Goal: Find specific page/section: Find specific page/section

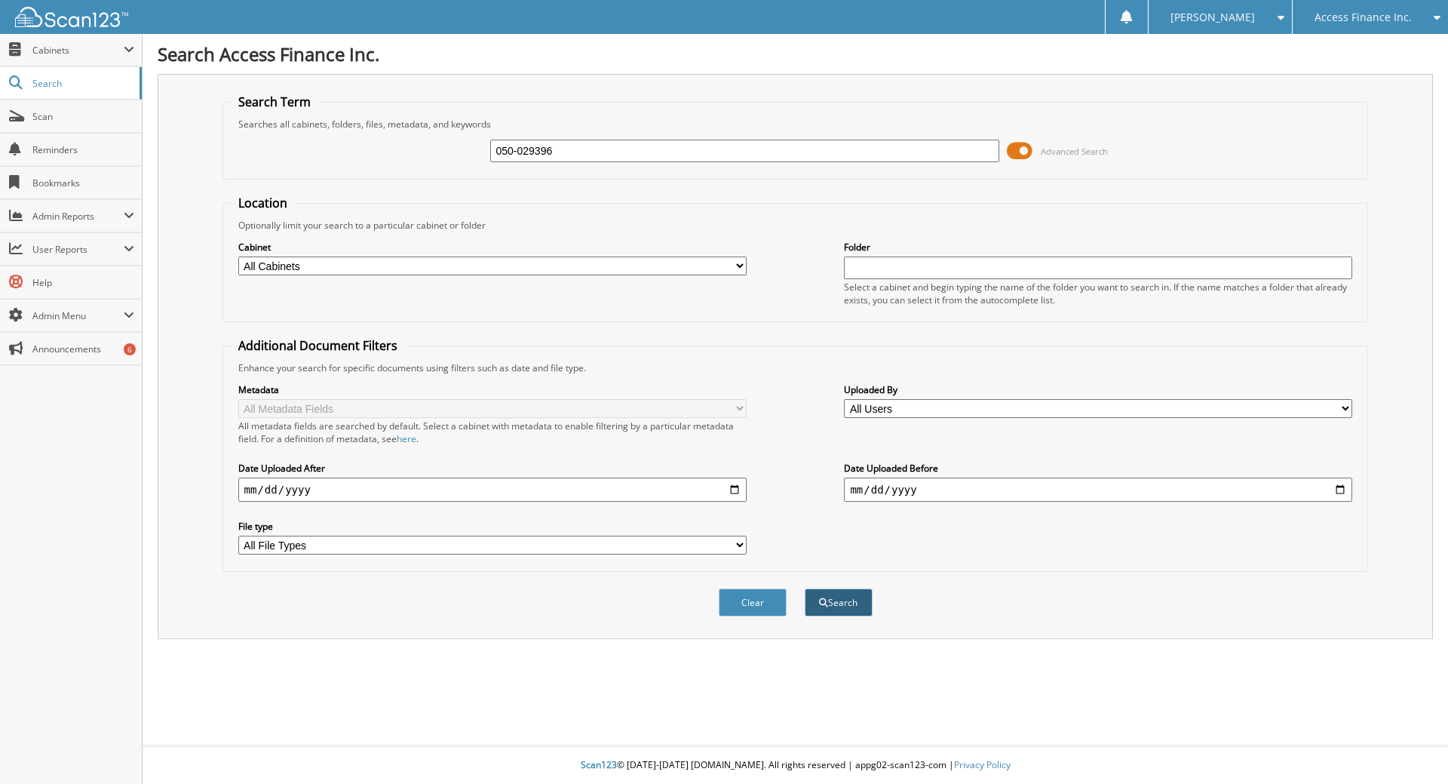
type input "050-029396"
click at [841, 603] on button "Search" at bounding box center [839, 602] width 68 height 28
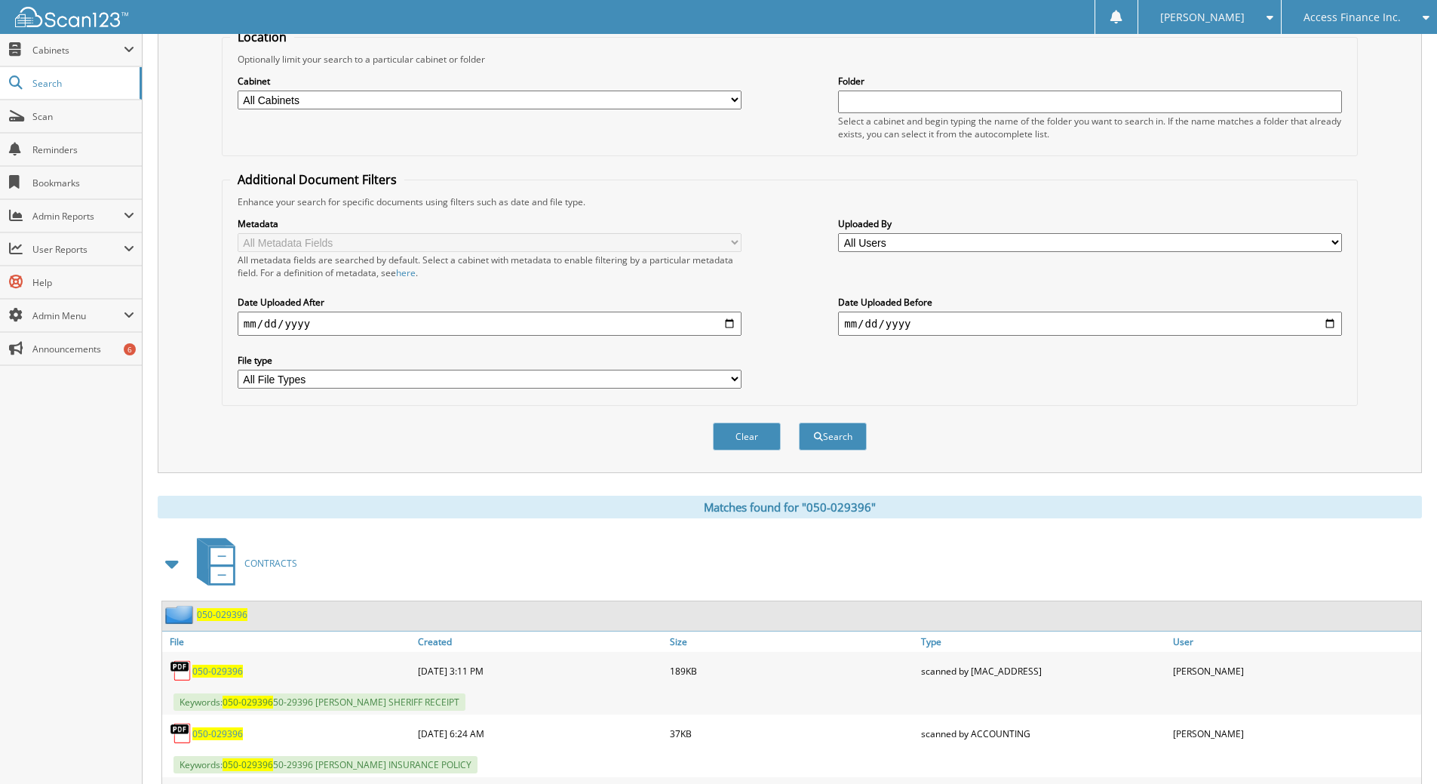
scroll to position [453, 0]
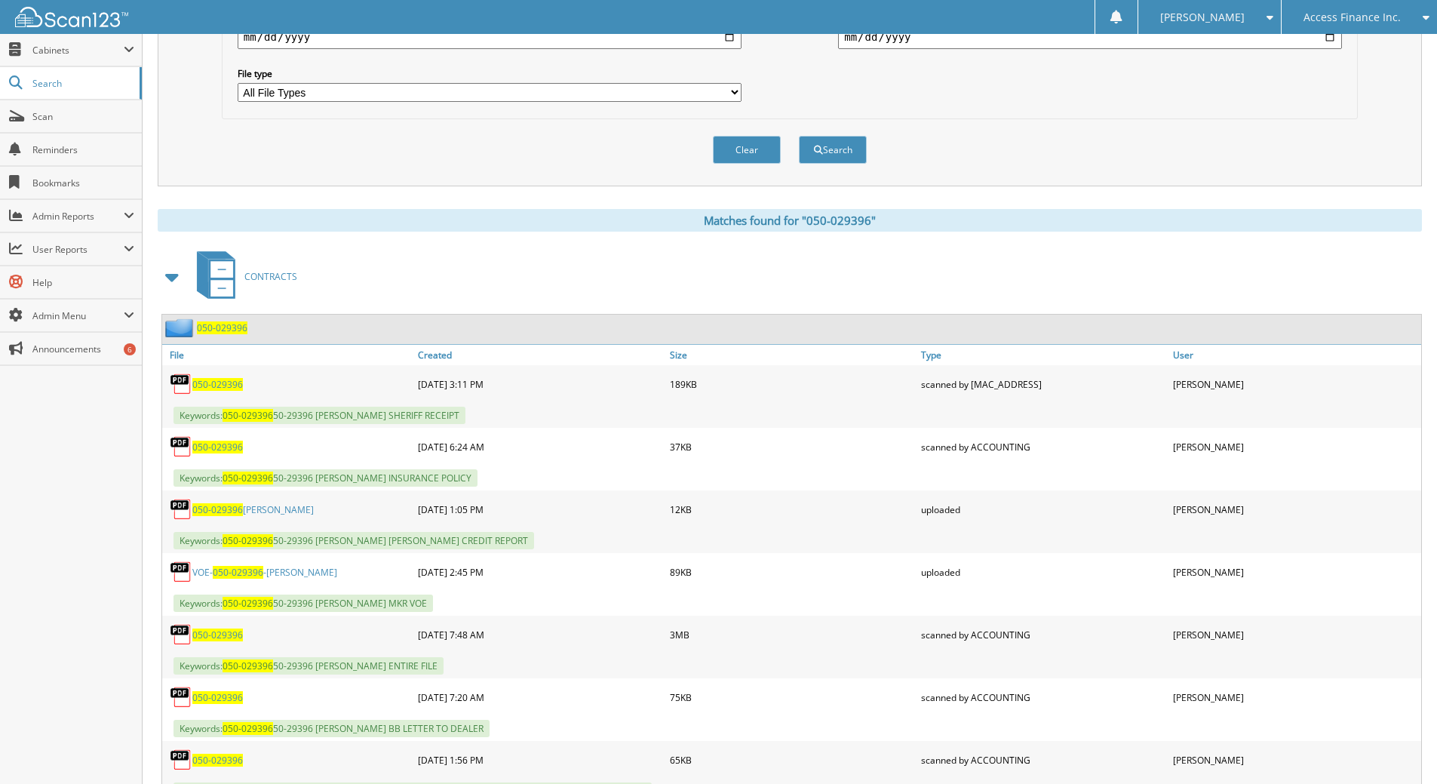
click at [230, 331] on span "050-029396" at bounding box center [222, 327] width 51 height 13
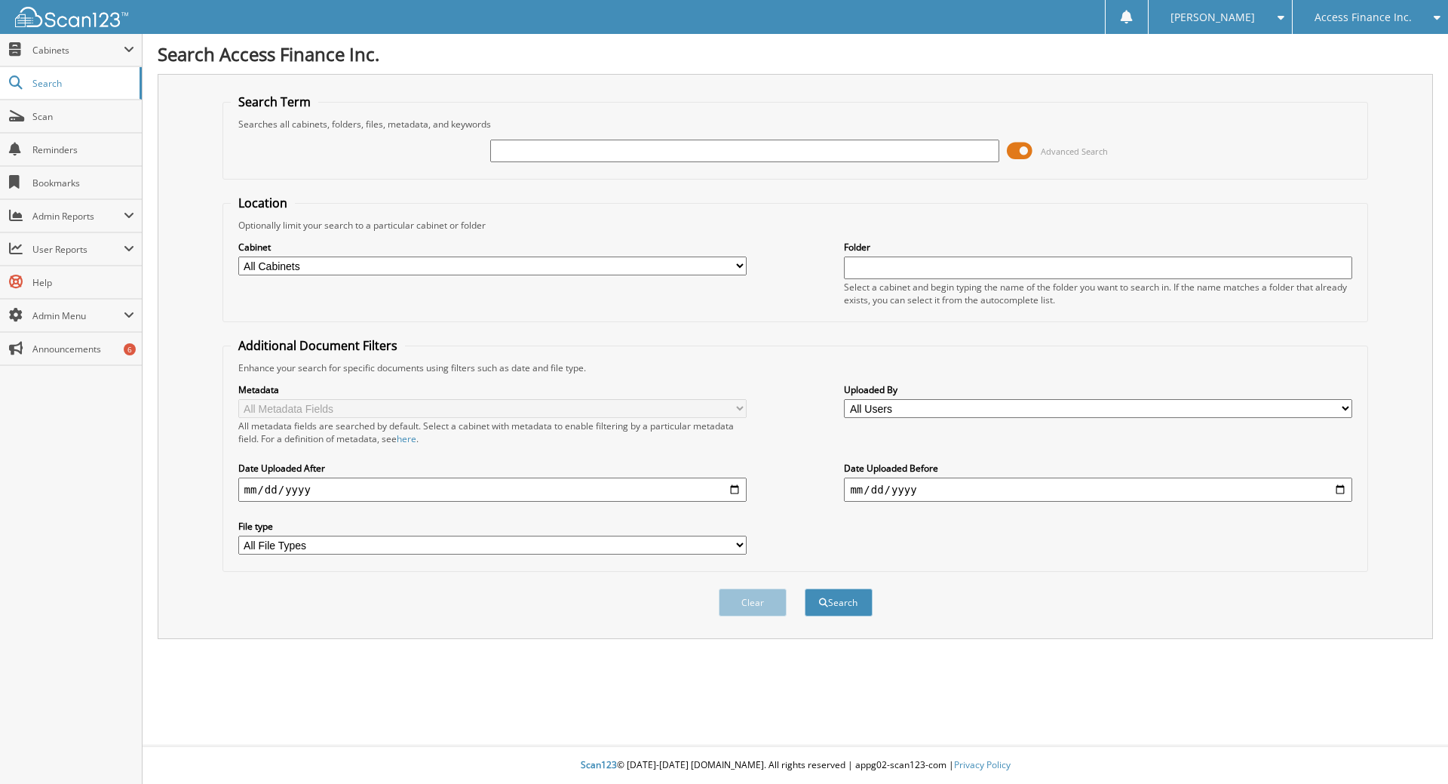
click at [888, 136] on div "Advanced Search" at bounding box center [796, 150] width 1130 height 41
click at [876, 145] on input "text" at bounding box center [744, 151] width 508 height 23
type input "010-032185"
click at [842, 598] on button "Search" at bounding box center [839, 602] width 68 height 28
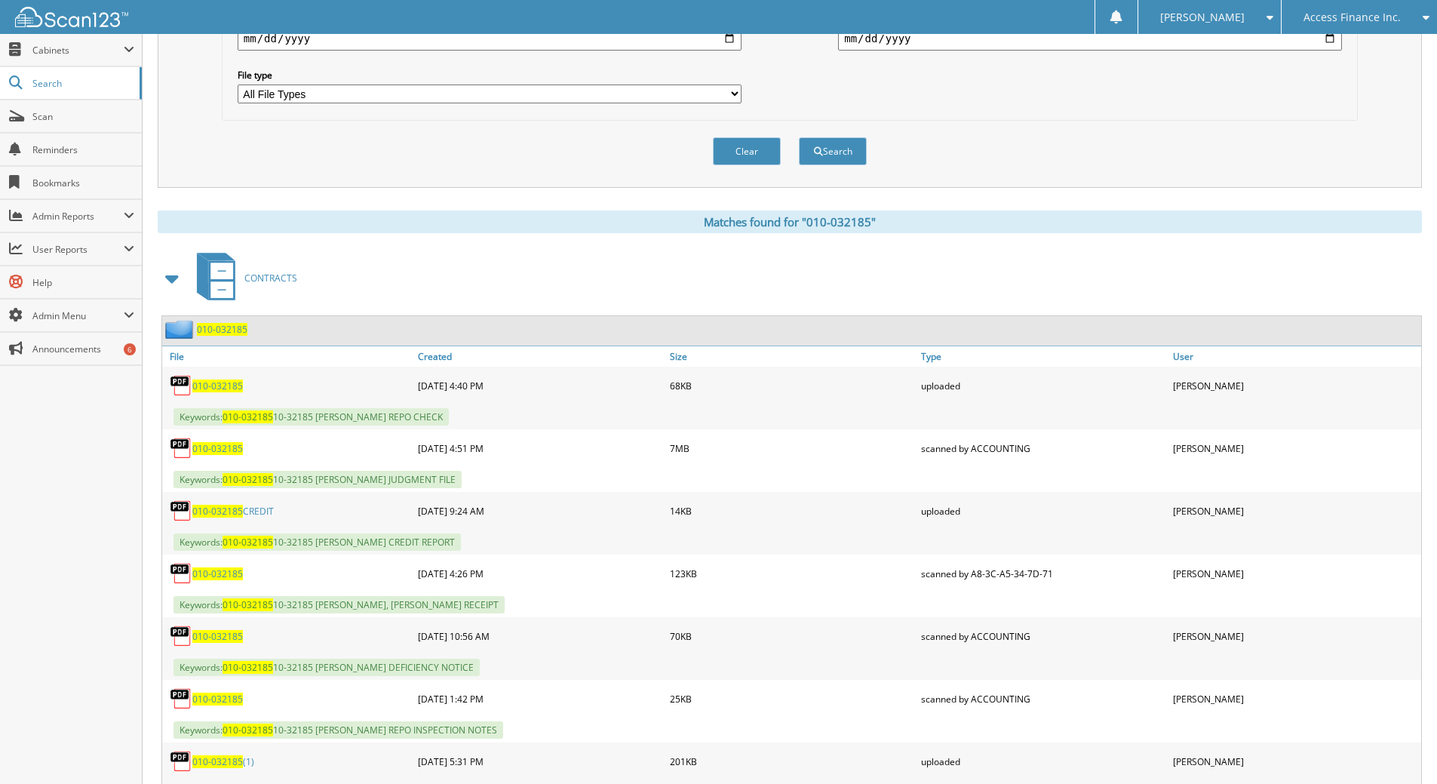
scroll to position [453, 0]
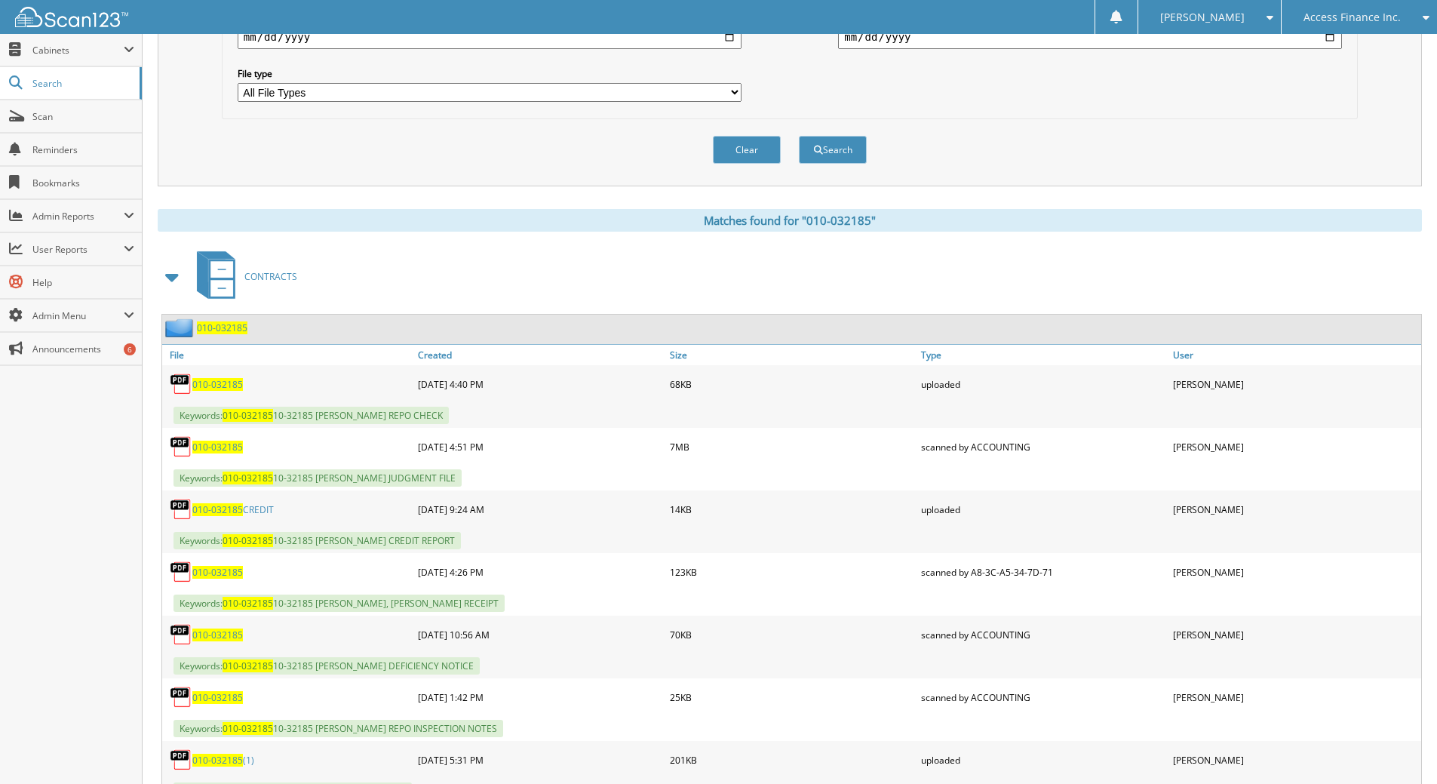
click at [238, 333] on span "010-032185" at bounding box center [222, 327] width 51 height 13
